Goal: Task Accomplishment & Management: Manage account settings

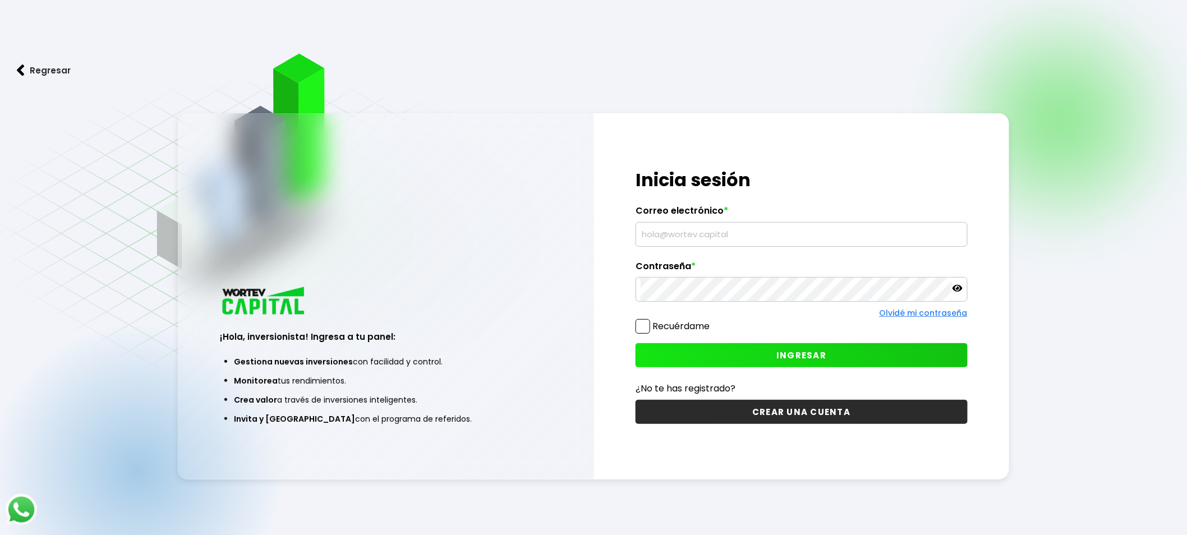
type input "[EMAIL_ADDRESS][DOMAIN_NAME]"
click at [836, 356] on button "INGRESAR" at bounding box center [802, 355] width 332 height 24
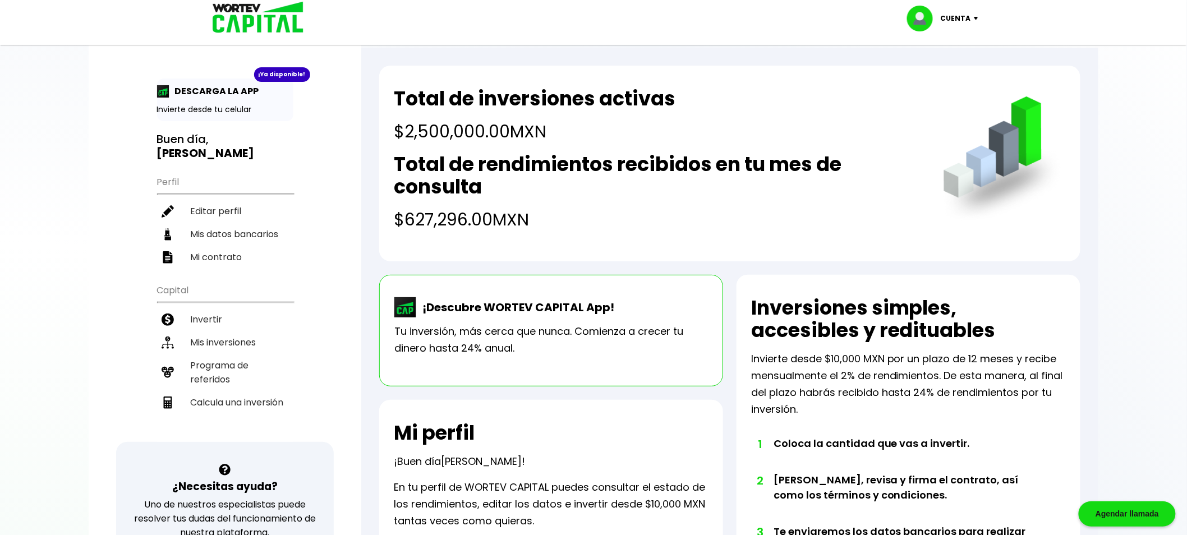
click at [972, 17] on img at bounding box center [978, 18] width 15 height 3
click at [940, 72] on li "Cerrar sesión" at bounding box center [944, 74] width 90 height 23
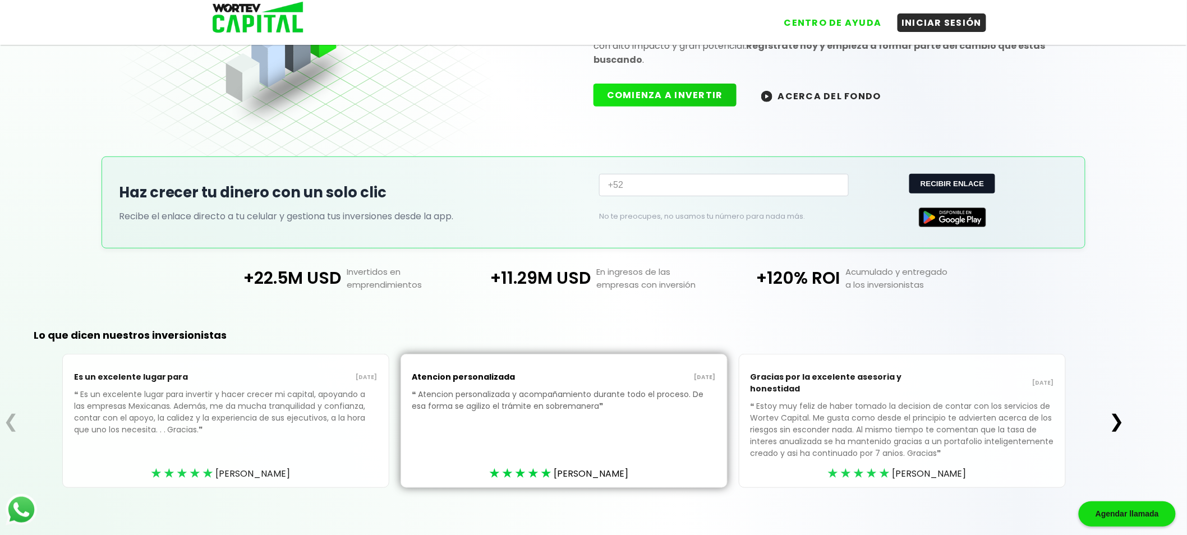
scroll to position [130, 0]
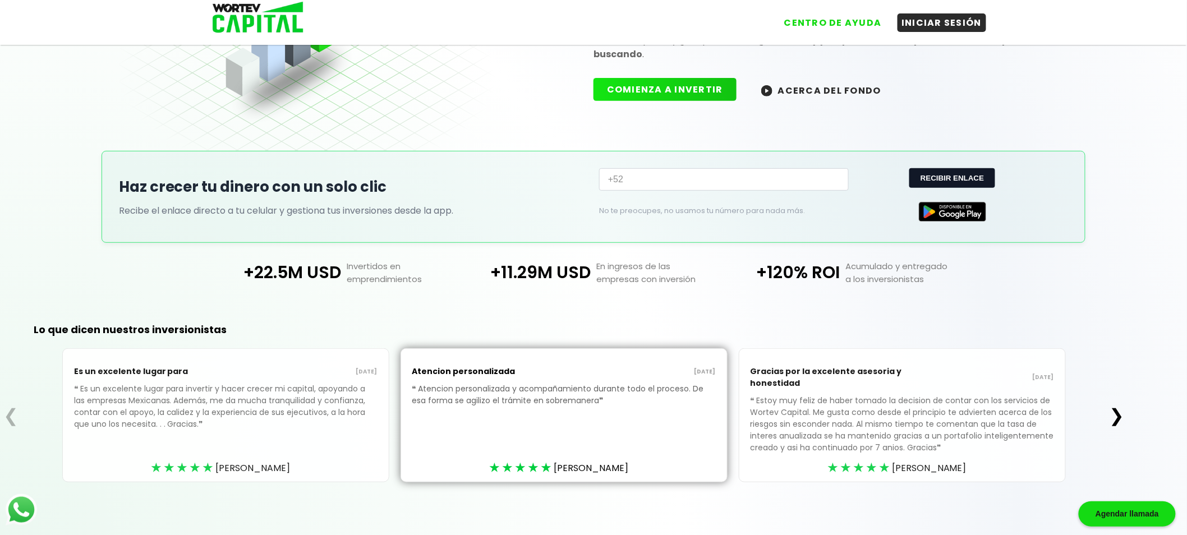
click at [838, 90] on button "ACERCA DEL FONDO" at bounding box center [821, 90] width 147 height 24
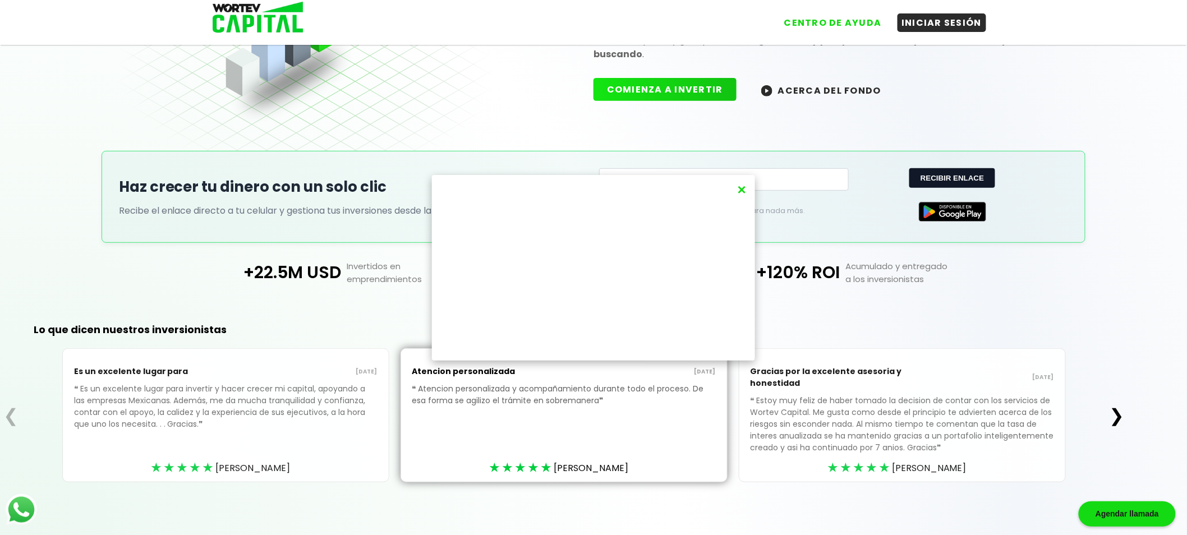
click at [746, 187] on button "×" at bounding box center [741, 190] width 15 height 19
